Goal: Task Accomplishment & Management: Manage account settings

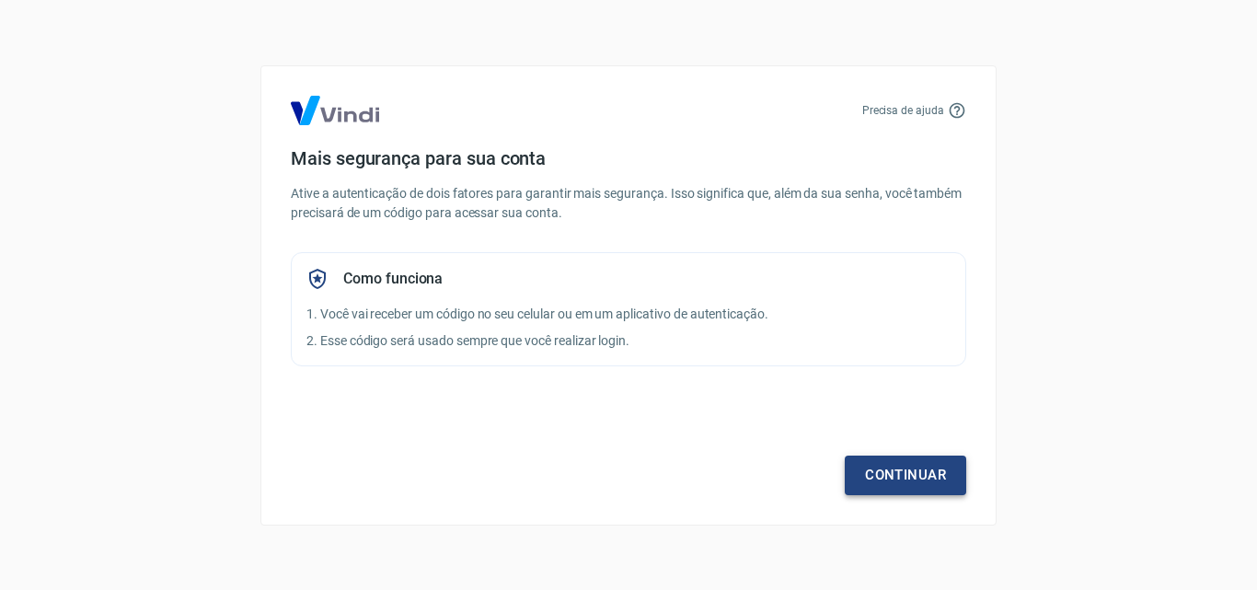
click at [921, 469] on link "Continuar" at bounding box center [905, 475] width 121 height 39
